Goal: Navigation & Orientation: Find specific page/section

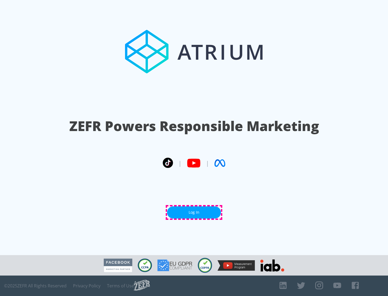
click at [194, 213] on link "Log In" at bounding box center [194, 213] width 54 height 12
